Goal: Task Accomplishment & Management: Use online tool/utility

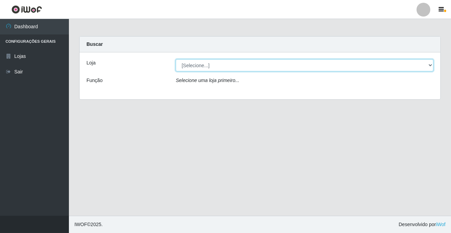
click at [200, 63] on select "[Selecione...] Rede Potiguar 2 - Macaíba" at bounding box center [305, 65] width 258 height 12
select select "101"
click at [176, 59] on select "[Selecione...] Rede Potiguar 2 - Macaíba" at bounding box center [305, 65] width 258 height 12
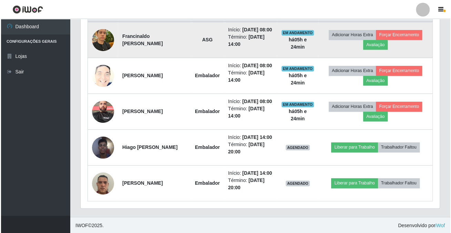
scroll to position [143, 359]
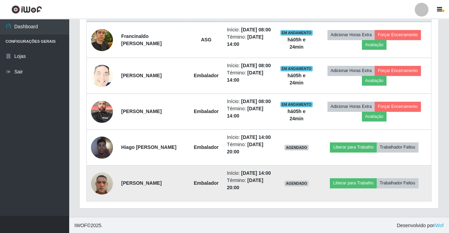
click at [105, 178] on img at bounding box center [102, 183] width 22 height 29
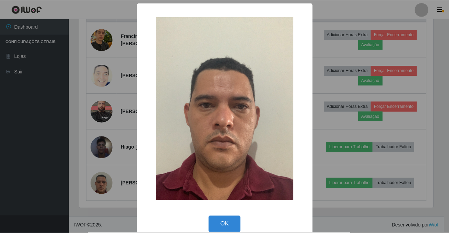
scroll to position [143, 355]
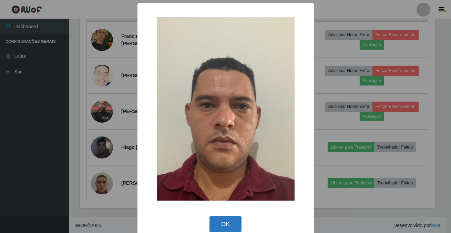
click at [221, 224] on button "OK" at bounding box center [226, 224] width 32 height 16
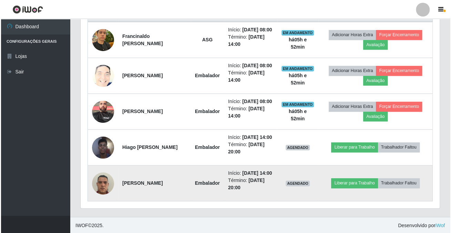
scroll to position [249, 0]
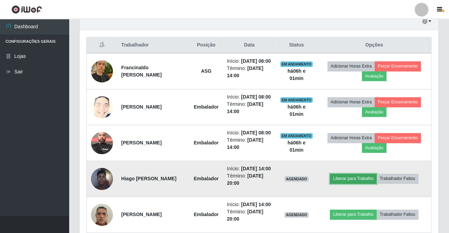
click at [362, 175] on button "Liberar para Trabalho" at bounding box center [353, 179] width 47 height 10
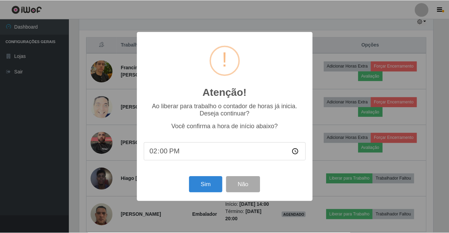
scroll to position [143, 355]
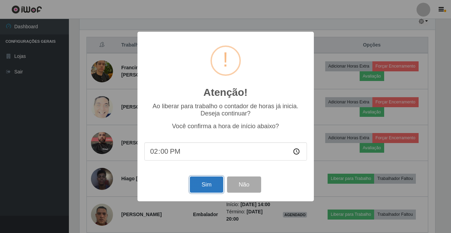
click at [203, 186] on button "Sim" at bounding box center [206, 184] width 33 height 16
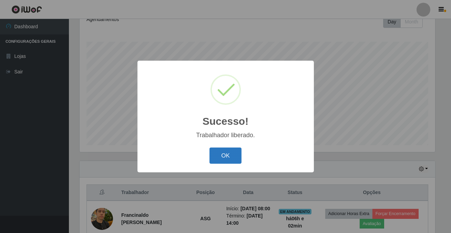
click at [220, 155] on button "OK" at bounding box center [226, 156] width 32 height 16
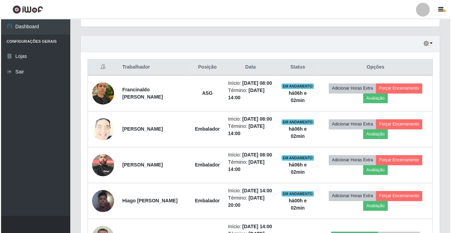
scroll to position [280, 0]
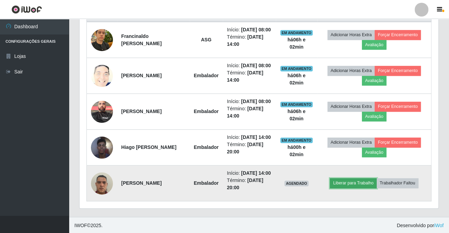
click at [355, 178] on button "Liberar para Trabalho" at bounding box center [353, 183] width 47 height 10
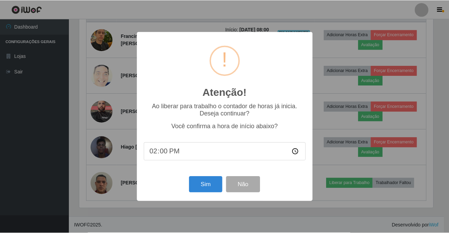
scroll to position [143, 355]
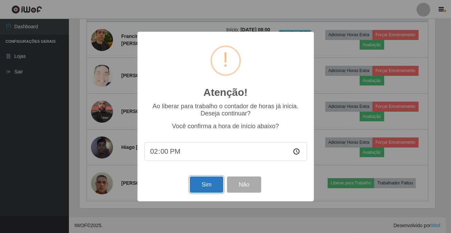
click at [196, 185] on button "Sim" at bounding box center [206, 184] width 33 height 16
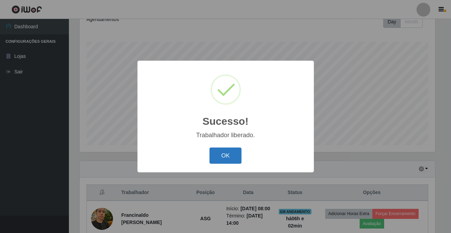
click at [217, 161] on button "OK" at bounding box center [226, 156] width 32 height 16
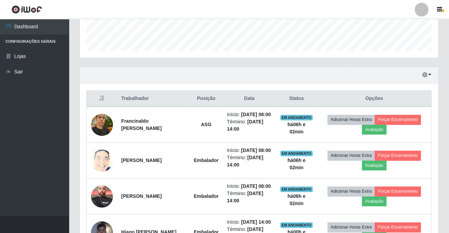
scroll to position [280, 0]
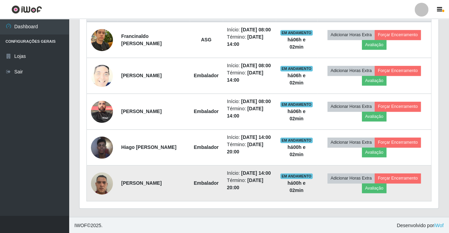
click at [90, 182] on td at bounding box center [102, 183] width 31 height 36
click at [102, 180] on img at bounding box center [102, 183] width 22 height 29
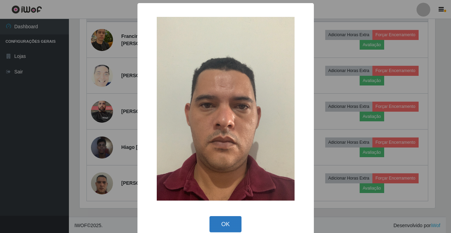
click at [212, 226] on button "OK" at bounding box center [226, 224] width 32 height 16
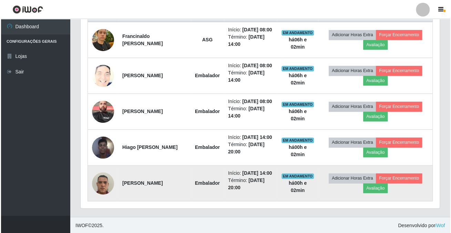
scroll to position [143, 359]
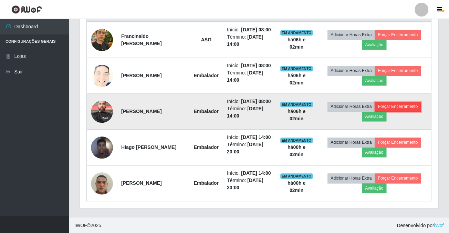
click at [395, 102] on button "Forçar Encerramento" at bounding box center [398, 107] width 46 height 10
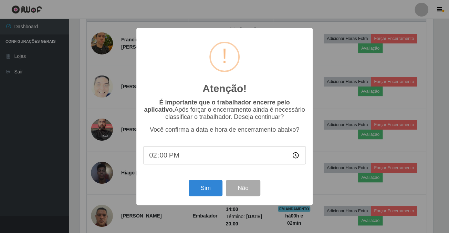
scroll to position [143, 355]
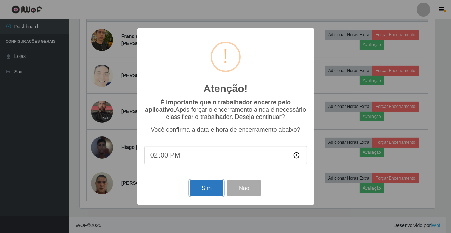
click at [193, 189] on button "Sim" at bounding box center [206, 188] width 33 height 16
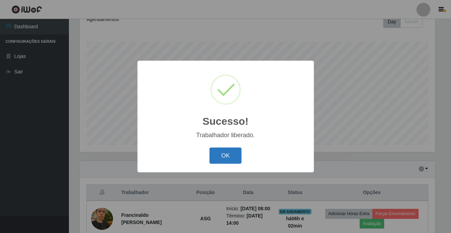
click at [221, 152] on button "OK" at bounding box center [226, 156] width 32 height 16
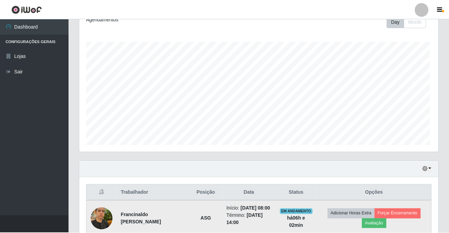
scroll to position [0, 0]
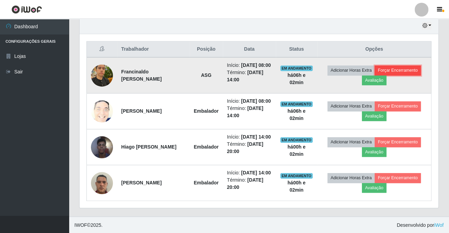
click at [408, 68] on button "Forçar Encerramento" at bounding box center [398, 70] width 46 height 10
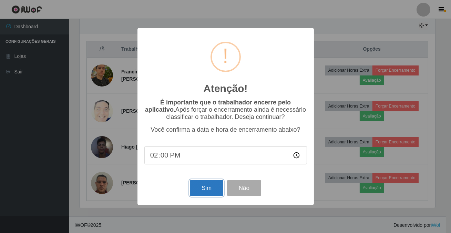
click at [204, 192] on button "Sim" at bounding box center [206, 188] width 33 height 16
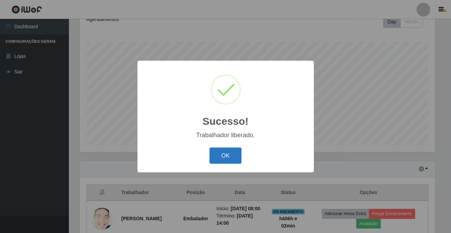
click at [227, 156] on button "OK" at bounding box center [226, 156] width 32 height 16
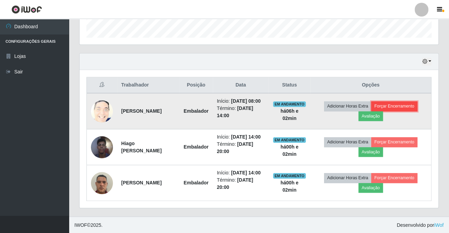
click at [405, 104] on button "Forçar Encerramento" at bounding box center [395, 106] width 46 height 10
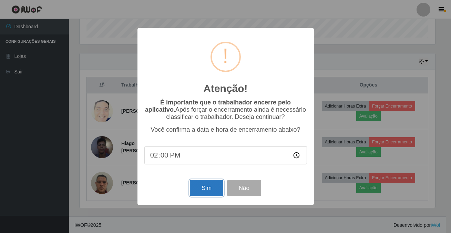
click at [201, 190] on button "Sim" at bounding box center [206, 188] width 33 height 16
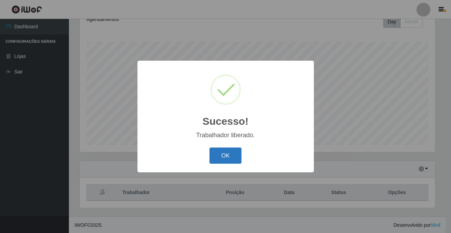
click at [218, 153] on button "OK" at bounding box center [226, 156] width 32 height 16
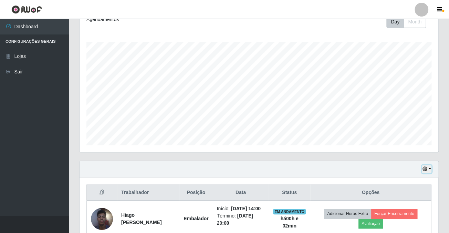
click at [428, 168] on button "button" at bounding box center [427, 169] width 10 height 8
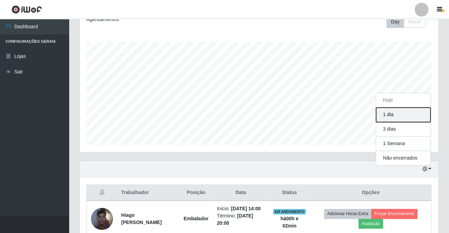
click at [392, 118] on button "1 dia" at bounding box center [403, 115] width 54 height 14
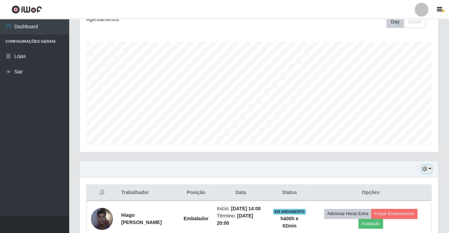
click at [429, 167] on button "button" at bounding box center [427, 169] width 10 height 8
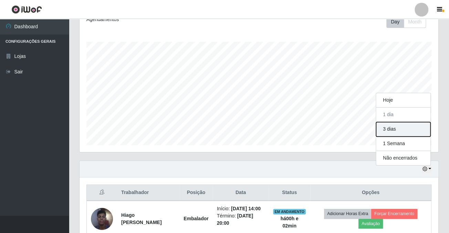
click at [395, 125] on button "3 dias" at bounding box center [403, 129] width 54 height 14
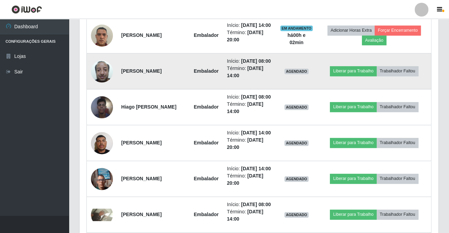
click at [100, 85] on img at bounding box center [102, 71] width 22 height 29
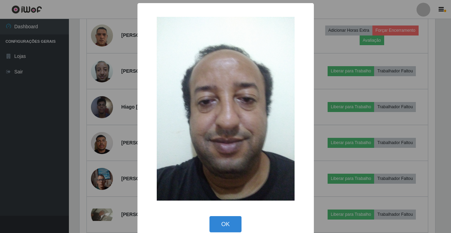
click at [206, 224] on div "OK Cancel" at bounding box center [225, 224] width 163 height 20
click at [217, 219] on button "OK" at bounding box center [226, 224] width 32 height 16
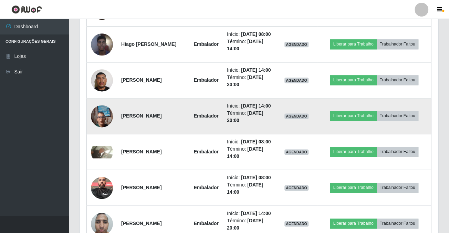
click at [98, 131] on img at bounding box center [102, 115] width 22 height 29
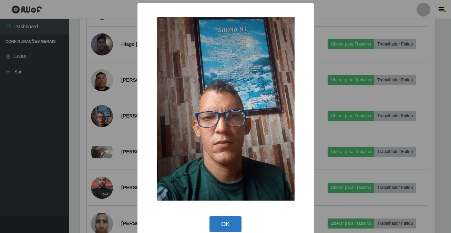
click at [220, 219] on button "OK" at bounding box center [226, 224] width 32 height 16
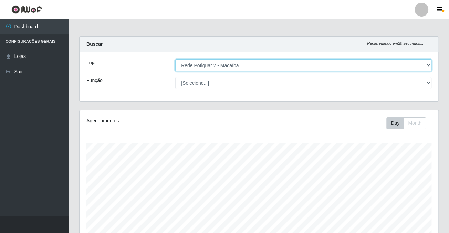
click at [262, 65] on select "[Selecione...] Rede Potiguar 2 - Macaíba" at bounding box center [303, 65] width 256 height 12
click at [175, 59] on select "[Selecione...] Rede Potiguar 2 - Macaíba" at bounding box center [303, 65] width 256 height 12
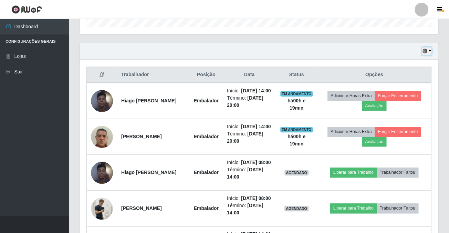
click at [428, 49] on button "button" at bounding box center [427, 51] width 10 height 8
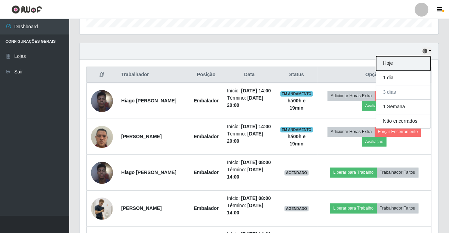
click at [389, 62] on button "Hoje" at bounding box center [403, 63] width 54 height 14
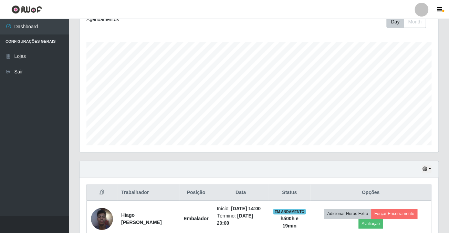
scroll to position [173, 0]
